Goal: Task Accomplishment & Management: Use online tool/utility

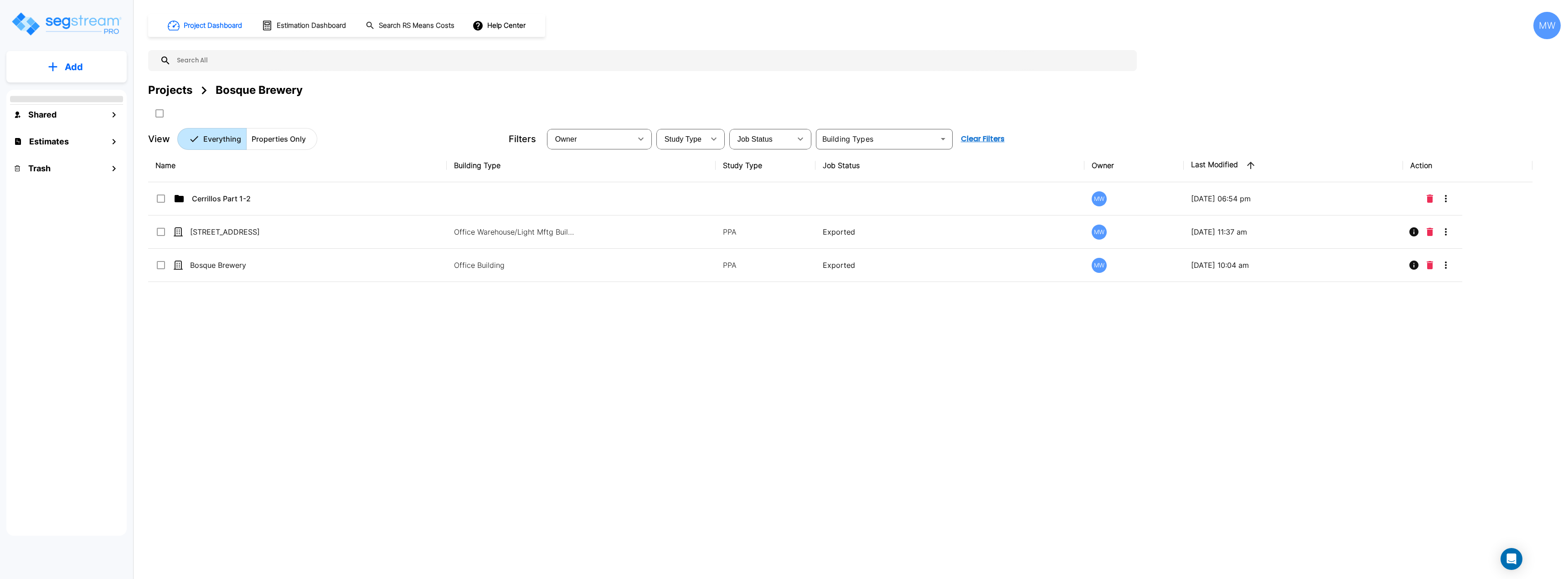
click at [70, 73] on p "Add" at bounding box center [73, 66] width 18 height 13
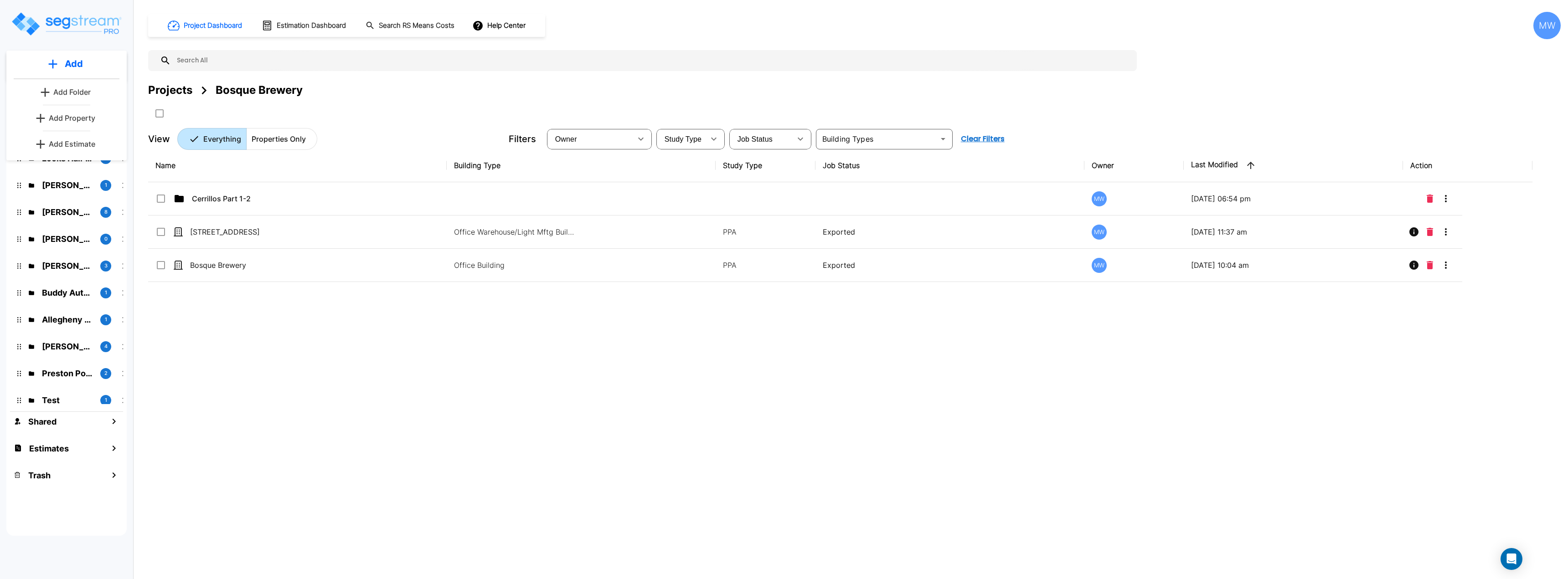
click at [175, 304] on div "Name Building Type Study Type Job Status Owner Last Modified Action Cerrillos P…" at bounding box center [840, 328] width 1384 height 359
click at [57, 61] on button "Add" at bounding box center [66, 66] width 121 height 26
click at [79, 142] on p "Add Estimate" at bounding box center [71, 143] width 47 height 11
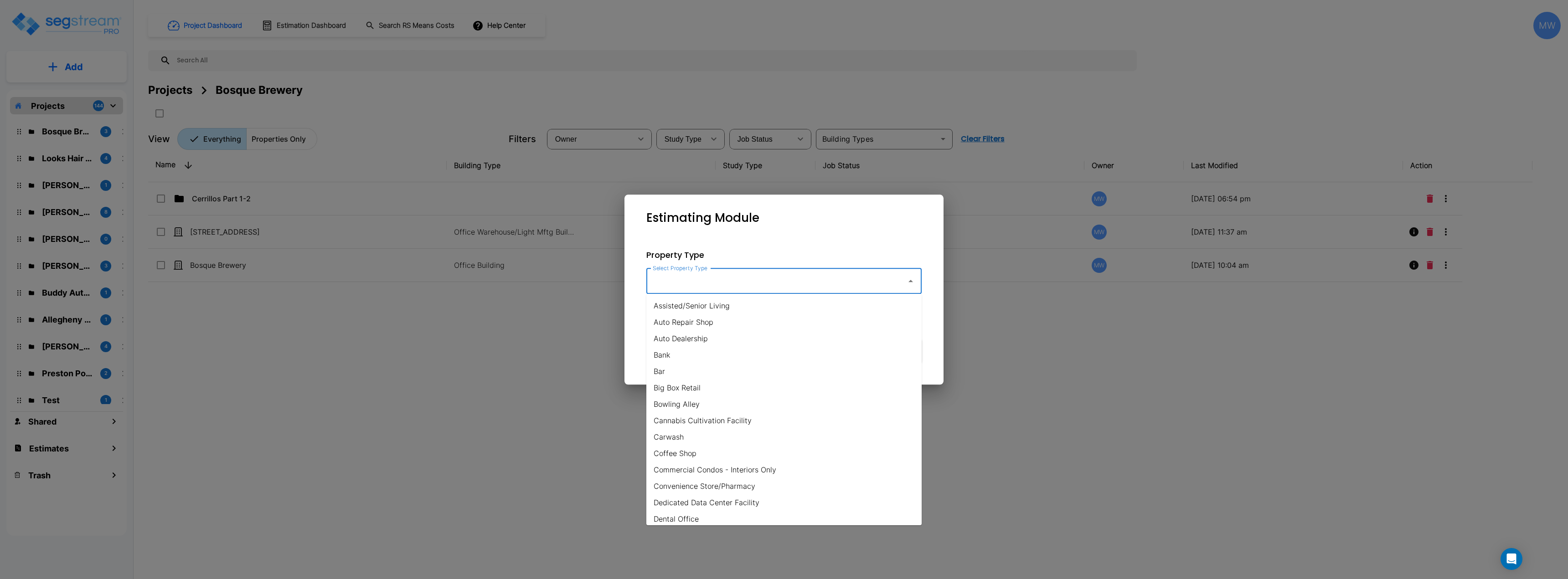
click at [717, 285] on input "Select Property Type" at bounding box center [774, 281] width 247 height 17
type input "m"
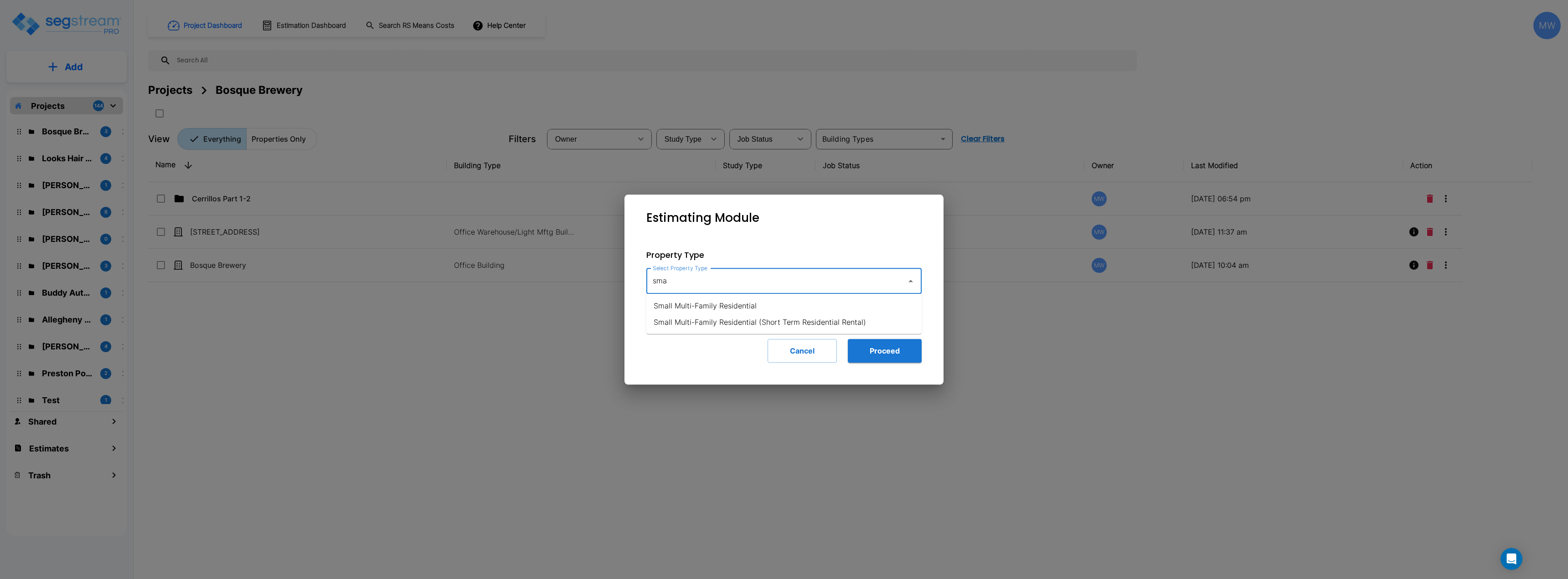
click at [747, 306] on li "Small Multi-Family Residential" at bounding box center [784, 306] width 275 height 17
type input "Small Multi-Family Residential"
click at [898, 351] on button "Proceed" at bounding box center [885, 351] width 74 height 24
